Goal: Transaction & Acquisition: Purchase product/service

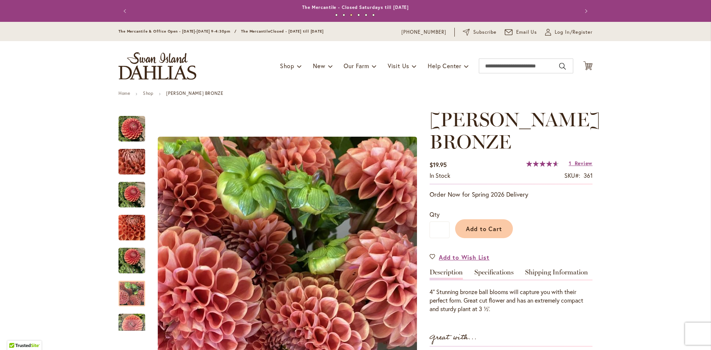
scroll to position [111, 0]
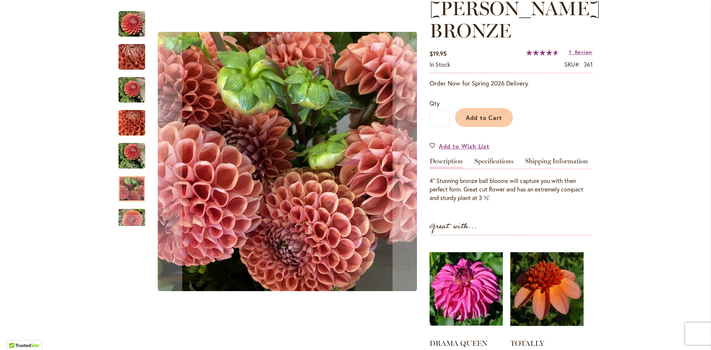
click at [120, 124] on img "CORNEL BRONZE" at bounding box center [131, 123] width 27 height 36
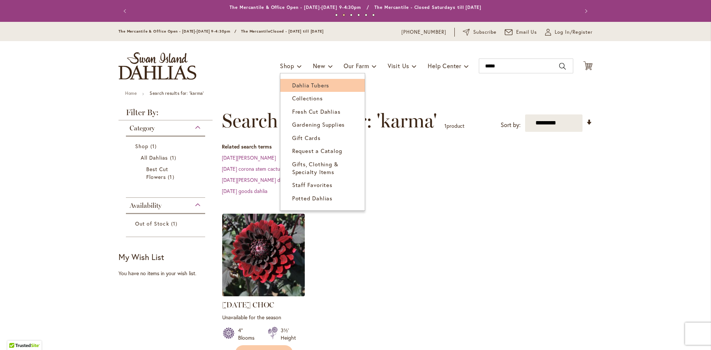
click at [296, 85] on span "Dahlia Tubers" at bounding box center [310, 84] width 37 height 7
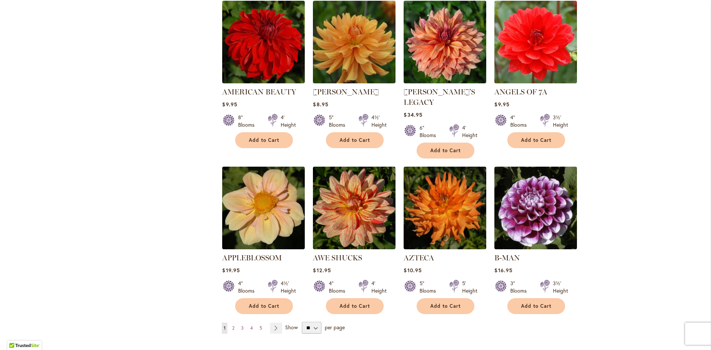
scroll to position [518, 0]
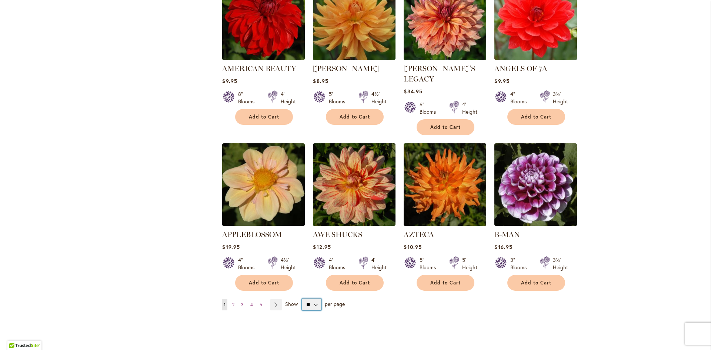
click at [312, 298] on select "** ** ** **" at bounding box center [312, 304] width 20 height 12
select select "**"
click at [302, 298] on select "** ** ** **" at bounding box center [312, 304] width 20 height 12
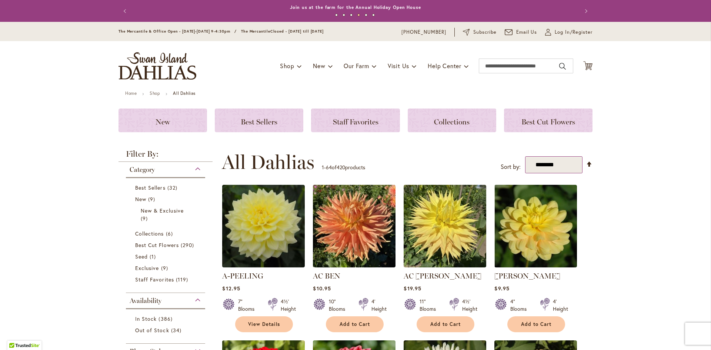
click at [561, 163] on select "**********" at bounding box center [553, 164] width 57 height 17
select select "*****"
click at [525, 156] on select "**********" at bounding box center [553, 164] width 57 height 17
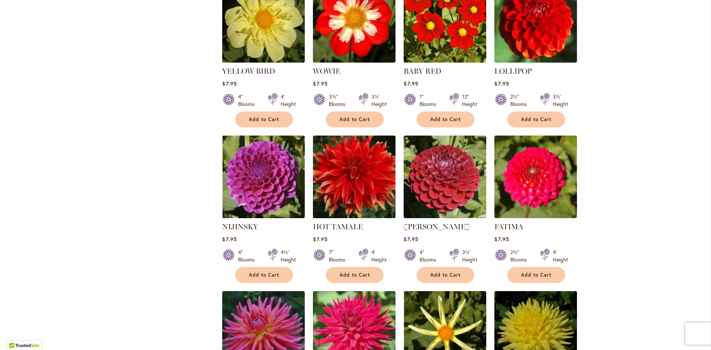
scroll to position [1814, 0]
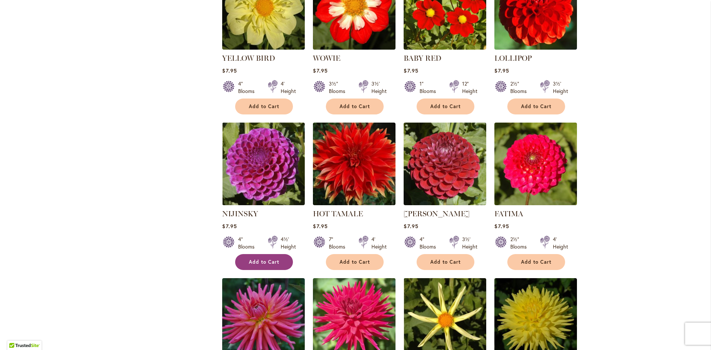
click at [260, 259] on span "Add to Cart" at bounding box center [264, 262] width 30 height 6
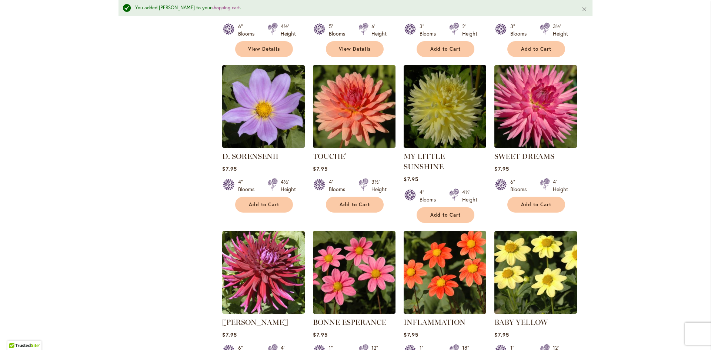
scroll to position [1389, 0]
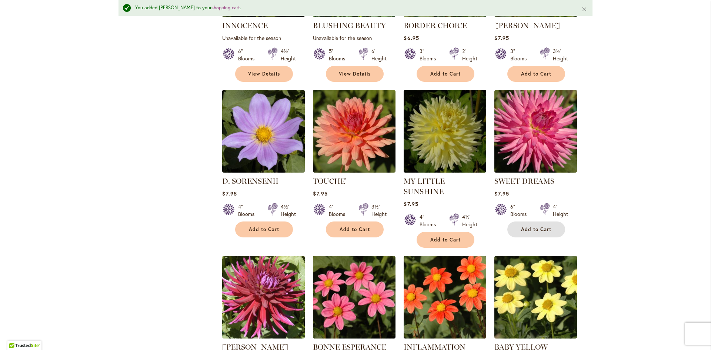
click at [529, 226] on span "Add to Cart" at bounding box center [536, 229] width 30 height 6
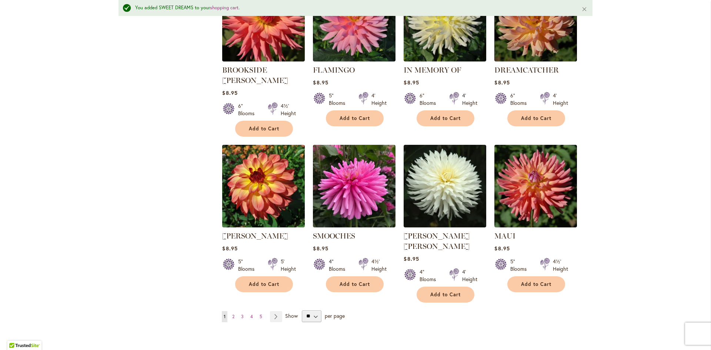
scroll to position [2463, 0]
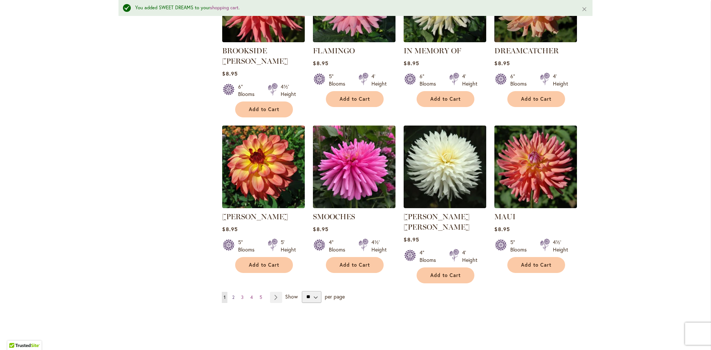
click at [232, 294] on span "2" at bounding box center [233, 297] width 2 height 6
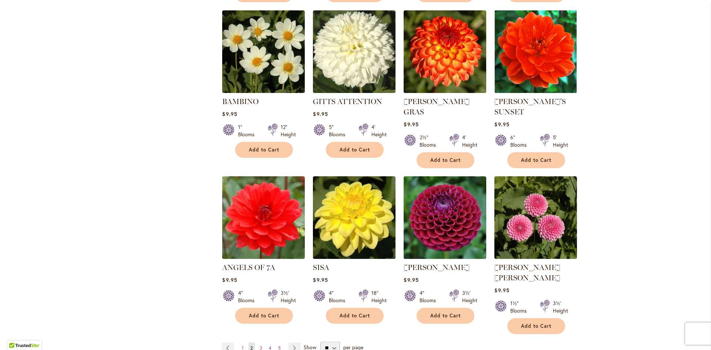
scroll to position [2443, 0]
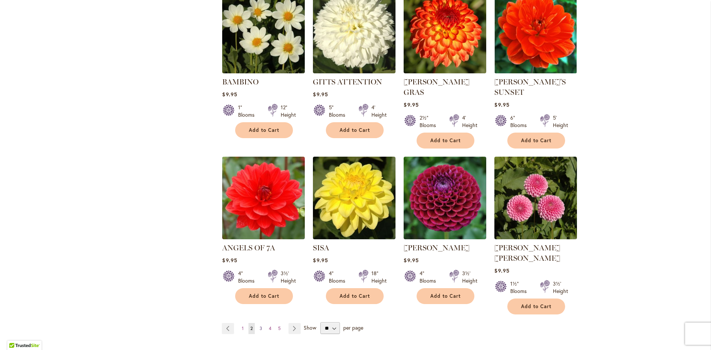
click at [259, 325] on span "3" at bounding box center [260, 328] width 3 height 6
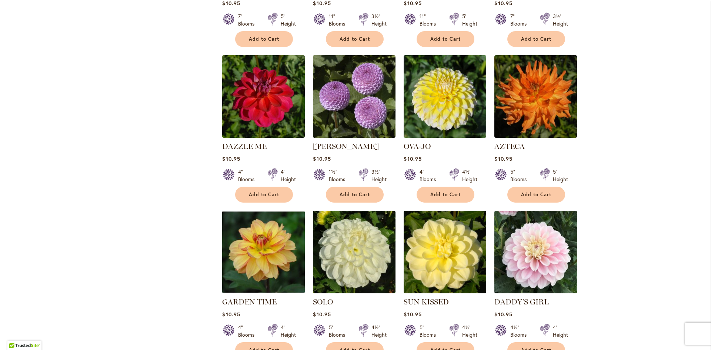
scroll to position [1999, 0]
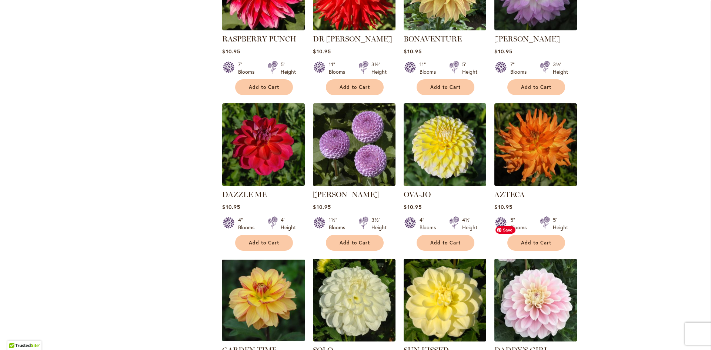
click at [526, 261] on img at bounding box center [535, 300] width 87 height 87
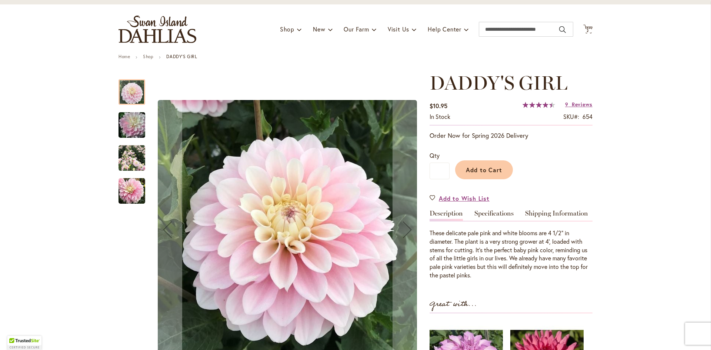
scroll to position [37, 0]
click at [129, 128] on img "DADDY'S GIRL" at bounding box center [131, 125] width 53 height 36
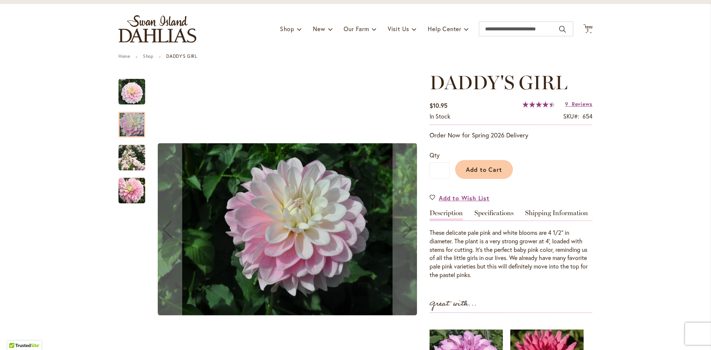
click at [126, 158] on img "DADDY'S GIRL" at bounding box center [131, 157] width 27 height 27
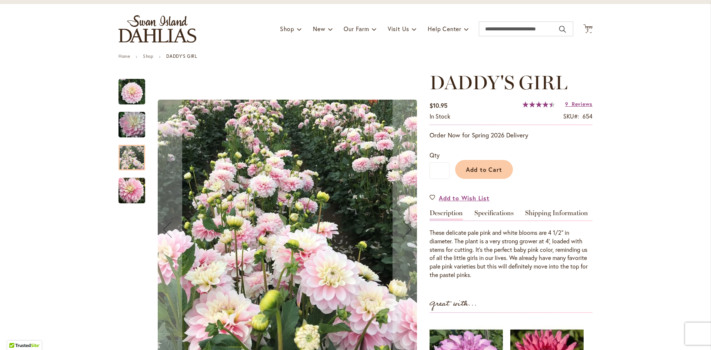
click at [126, 186] on img "DADDY'S GIRL" at bounding box center [131, 190] width 27 height 27
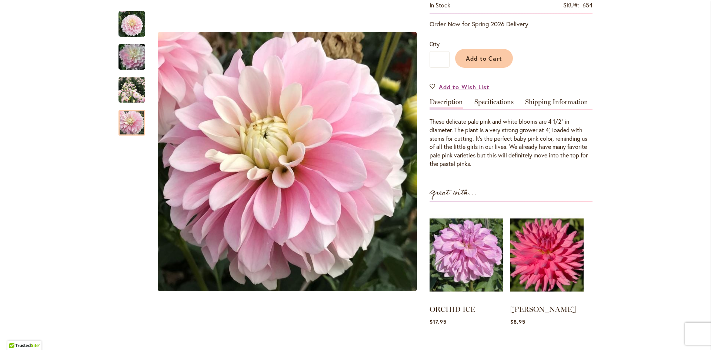
scroll to position [0, 0]
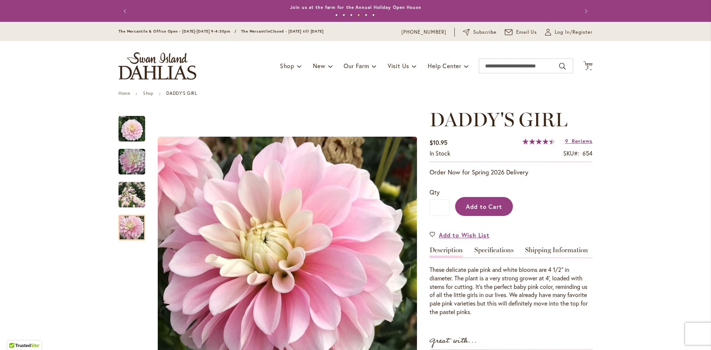
click at [487, 209] on span "Add to Cart" at bounding box center [484, 206] width 37 height 8
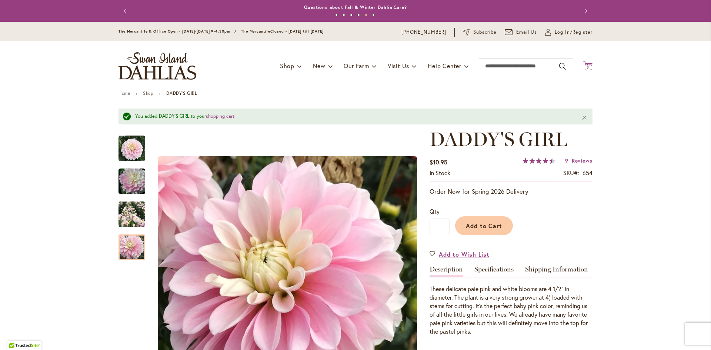
click at [583, 64] on icon "Cart .cls-1 { fill: #231f20; }" at bounding box center [587, 65] width 9 height 9
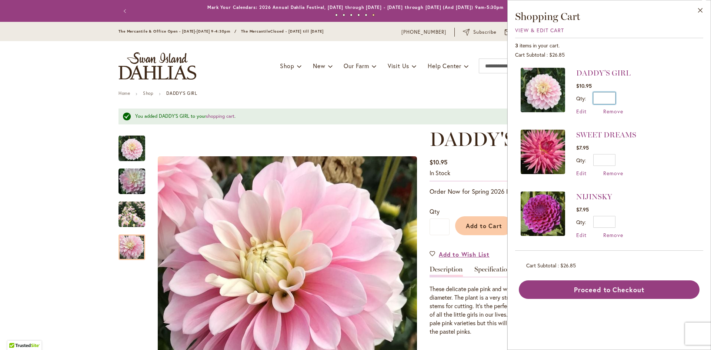
click at [611, 99] on input "*" at bounding box center [604, 98] width 22 height 12
drag, startPoint x: 613, startPoint y: 97, endPoint x: 603, endPoint y: 96, distance: 9.6
click at [603, 96] on input "*" at bounding box center [604, 98] width 22 height 12
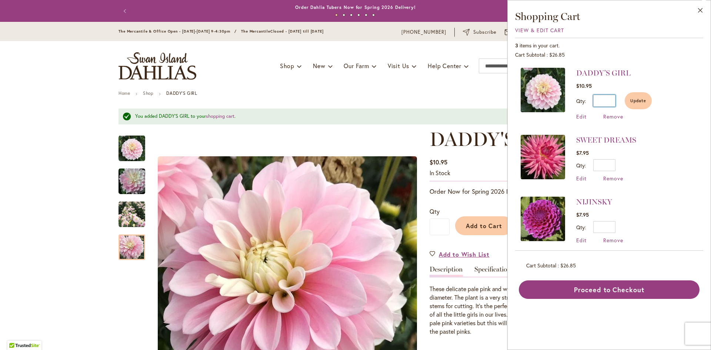
type input "*"
click at [658, 138] on li "SWEET DREAMS $7.95 Qty * Update Edit Remove" at bounding box center [608, 158] width 177 height 62
click at [633, 101] on span "Update" at bounding box center [638, 100] width 16 height 5
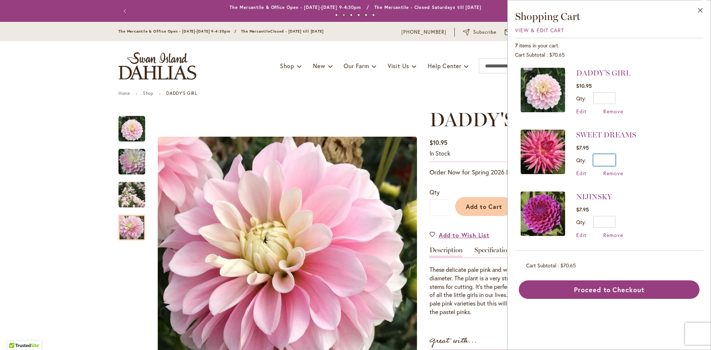
drag, startPoint x: 611, startPoint y: 158, endPoint x: 596, endPoint y: 156, distance: 15.3
click at [596, 156] on input "*" at bounding box center [604, 160] width 22 height 12
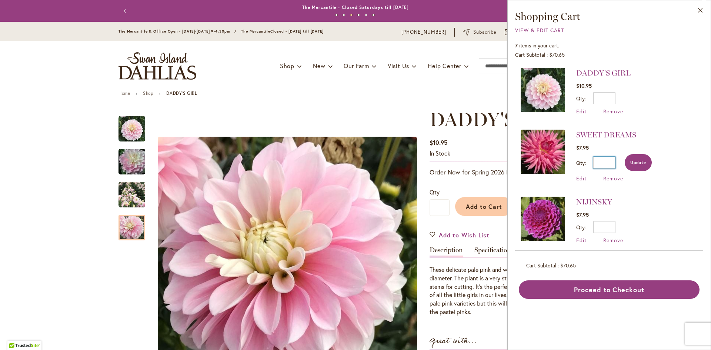
type input "*"
click at [638, 160] on span "Update" at bounding box center [638, 162] width 16 height 5
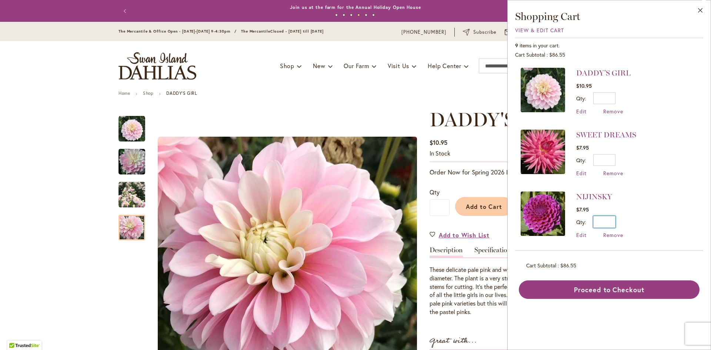
drag, startPoint x: 613, startPoint y: 222, endPoint x: 604, endPoint y: 221, distance: 9.0
click at [604, 221] on input "*" at bounding box center [604, 222] width 22 height 12
type input "*"
click at [637, 221] on button "Update" at bounding box center [637, 224] width 27 height 17
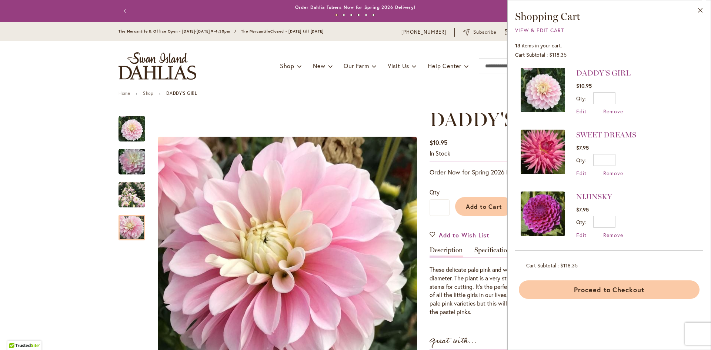
click at [597, 288] on button "Proceed to Checkout" at bounding box center [609, 289] width 181 height 19
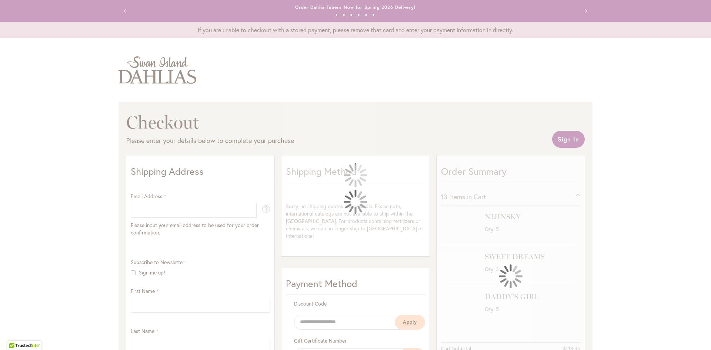
select select "**"
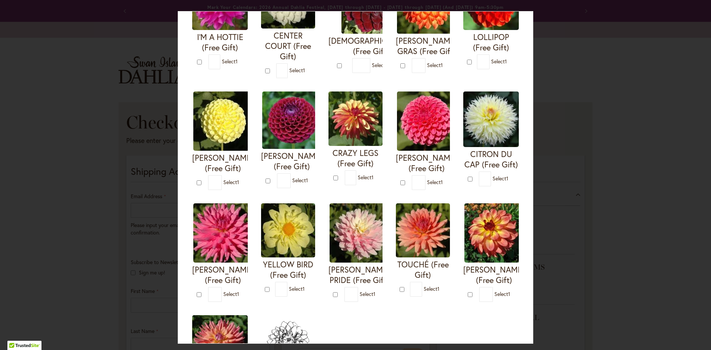
scroll to position [111, 0]
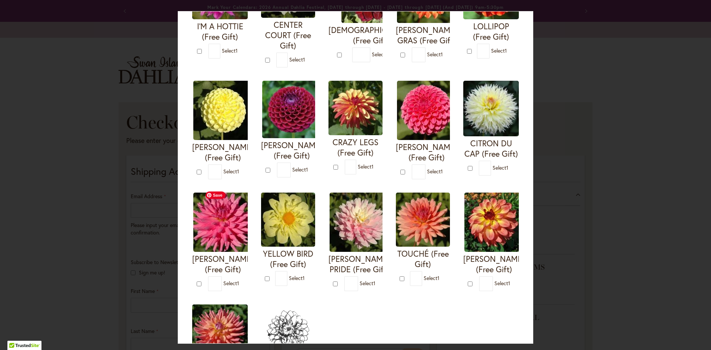
click at [397, 140] on img at bounding box center [426, 110] width 59 height 59
type input "*"
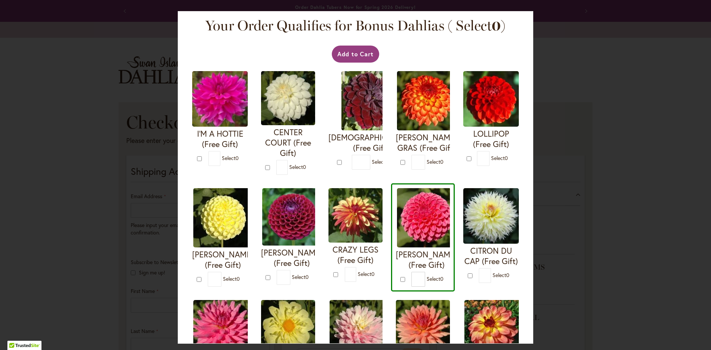
scroll to position [0, 0]
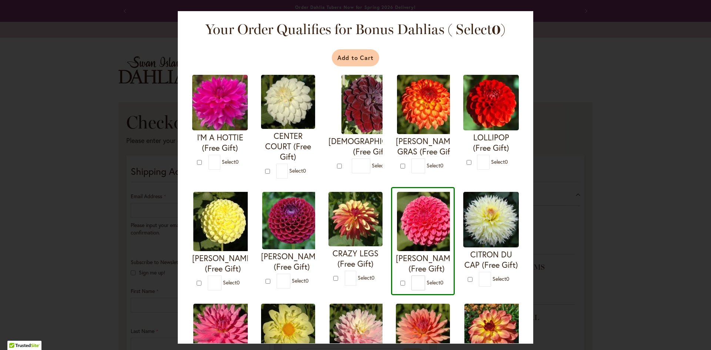
click at [346, 58] on button "Add to Cart" at bounding box center [356, 57] width 48 height 17
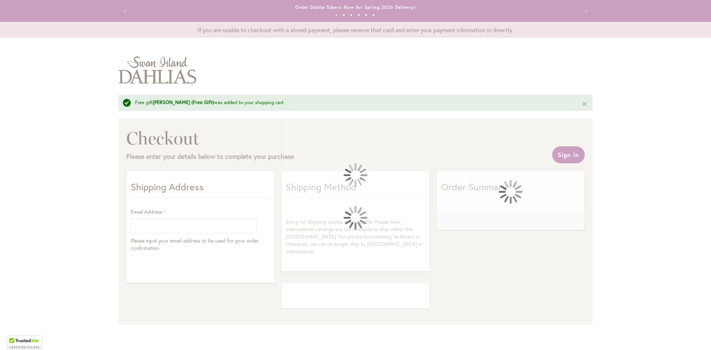
select select "**"
